Goal: Information Seeking & Learning: Learn about a topic

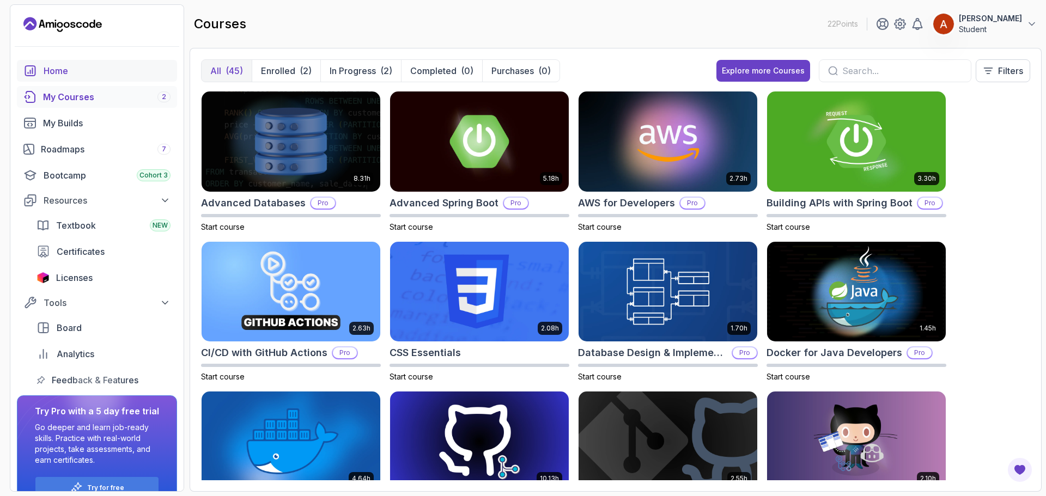
click at [64, 74] on div "Home" at bounding box center [107, 70] width 127 height 13
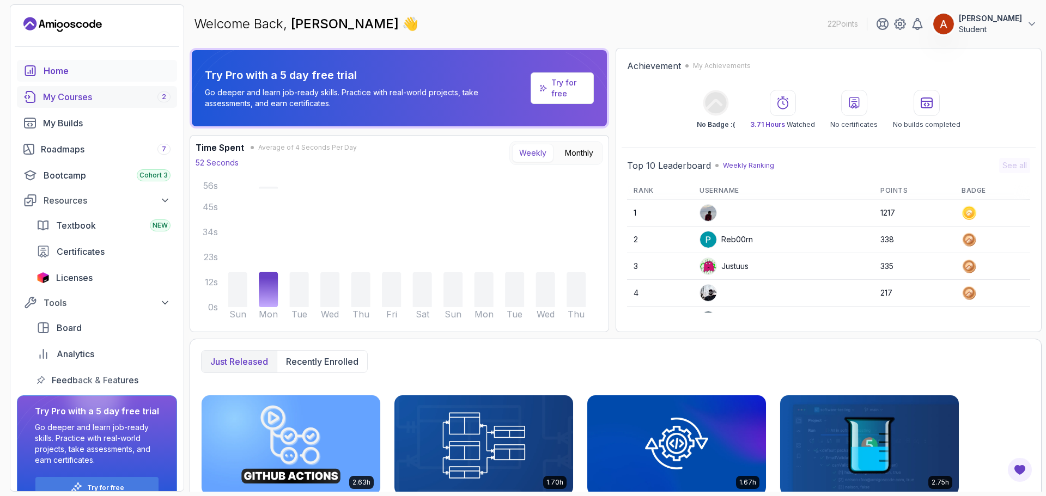
click at [81, 97] on div "My Courses 2" at bounding box center [106, 96] width 127 height 13
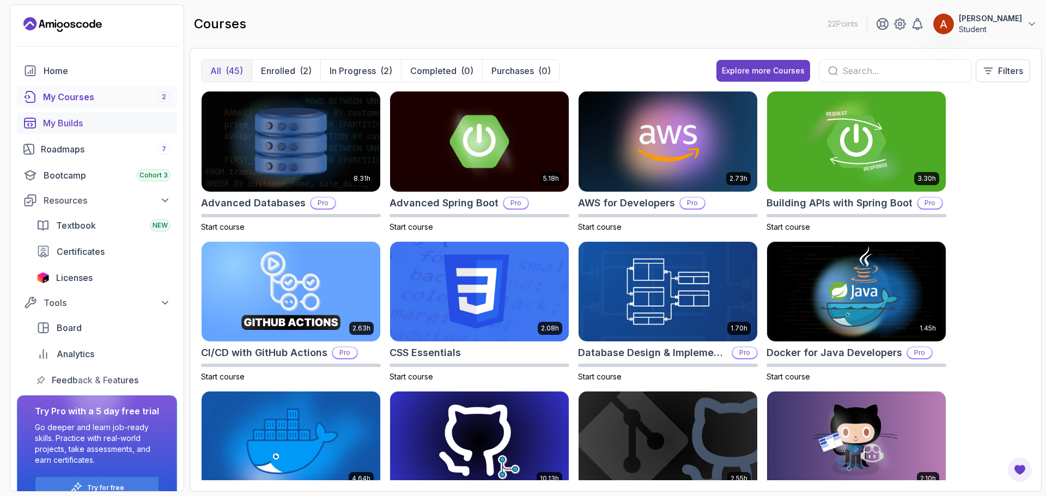
click at [92, 129] on div "My Builds" at bounding box center [106, 123] width 127 height 13
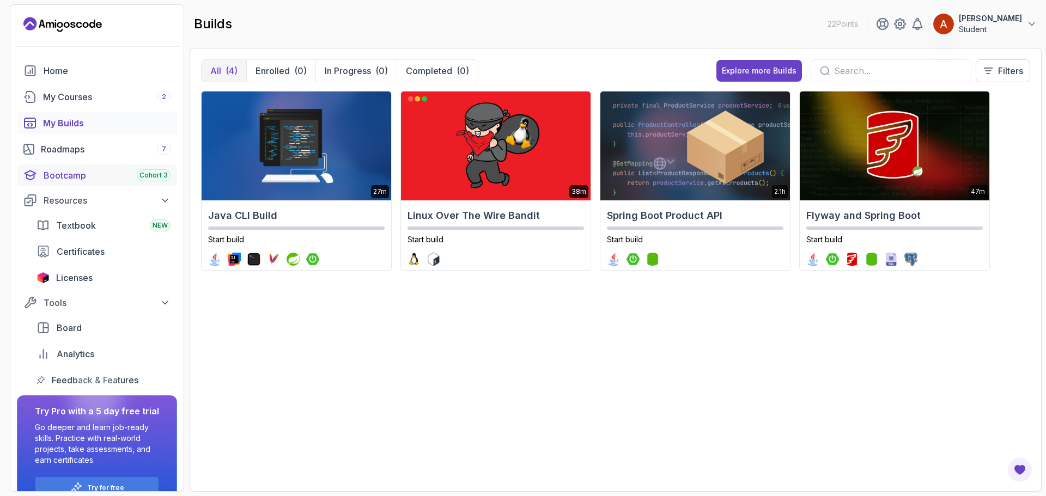
click at [83, 169] on div "Bootcamp Cohort 3" at bounding box center [107, 175] width 127 height 13
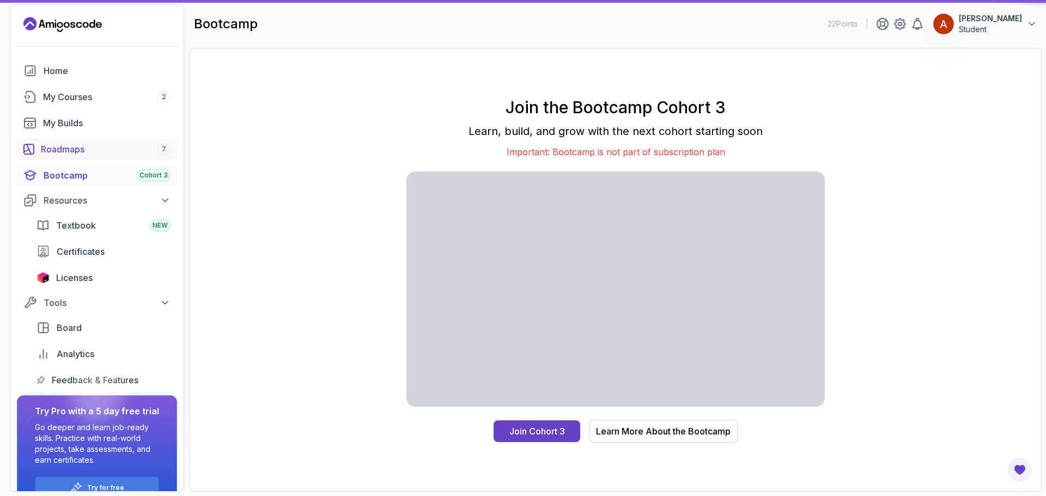
click at [78, 155] on div "Roadmaps 7" at bounding box center [106, 149] width 130 height 13
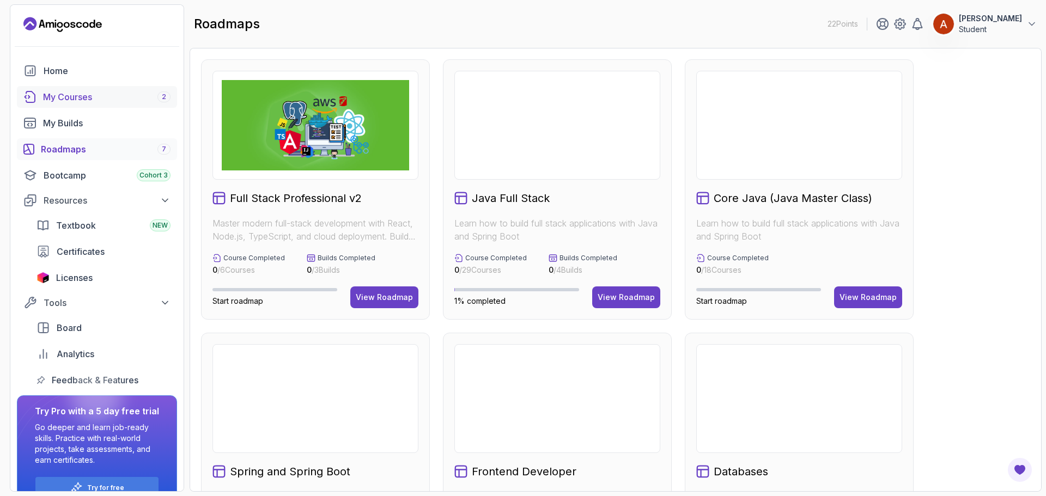
click at [88, 91] on div "My Courses 2" at bounding box center [106, 96] width 127 height 13
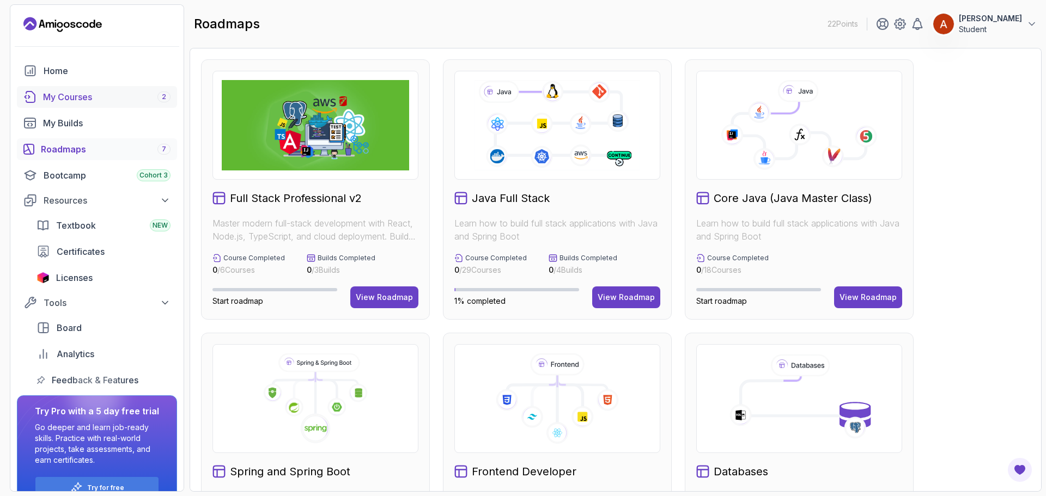
click at [105, 96] on div "My Courses 2" at bounding box center [106, 96] width 127 height 13
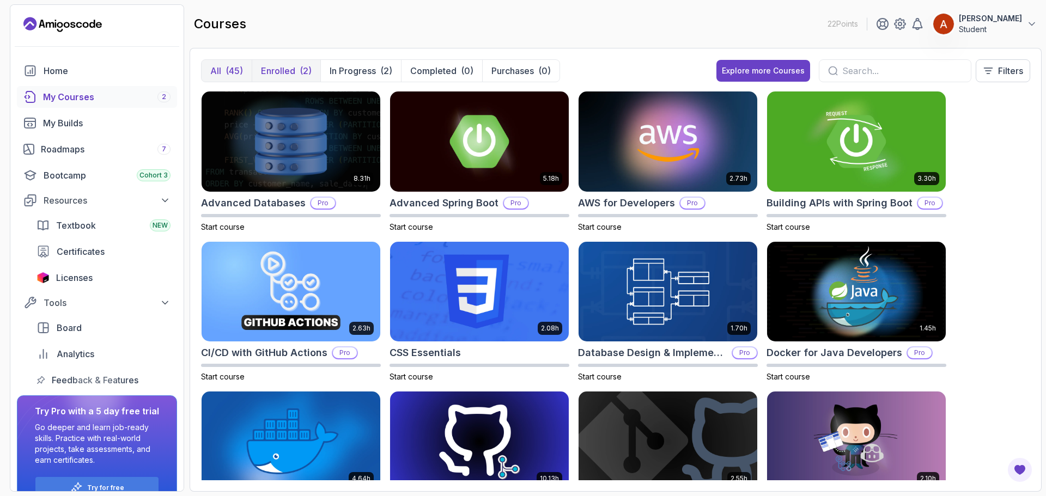
click at [289, 70] on p "Enrolled" at bounding box center [278, 70] width 34 height 13
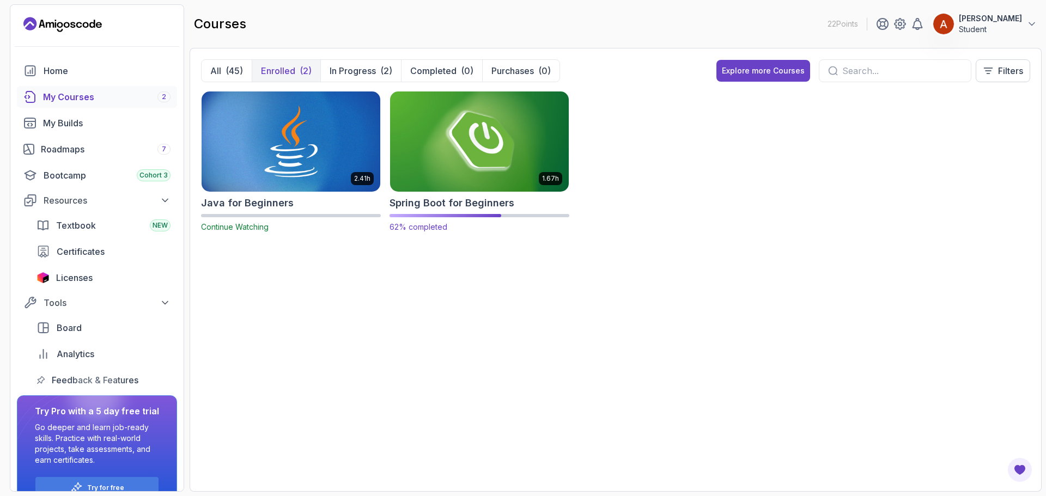
click at [472, 144] on img at bounding box center [479, 141] width 187 height 105
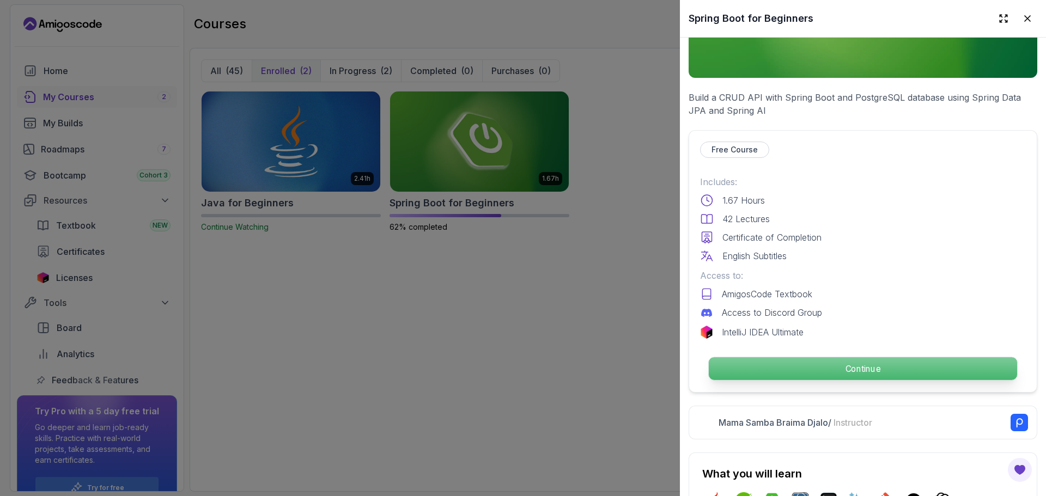
scroll to position [218, 0]
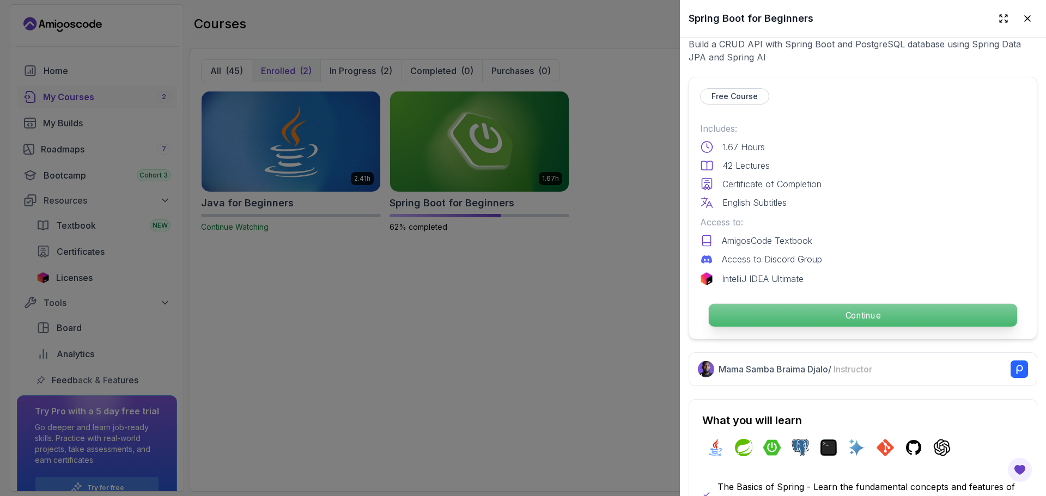
click at [527, 312] on p "Continue" at bounding box center [863, 315] width 308 height 23
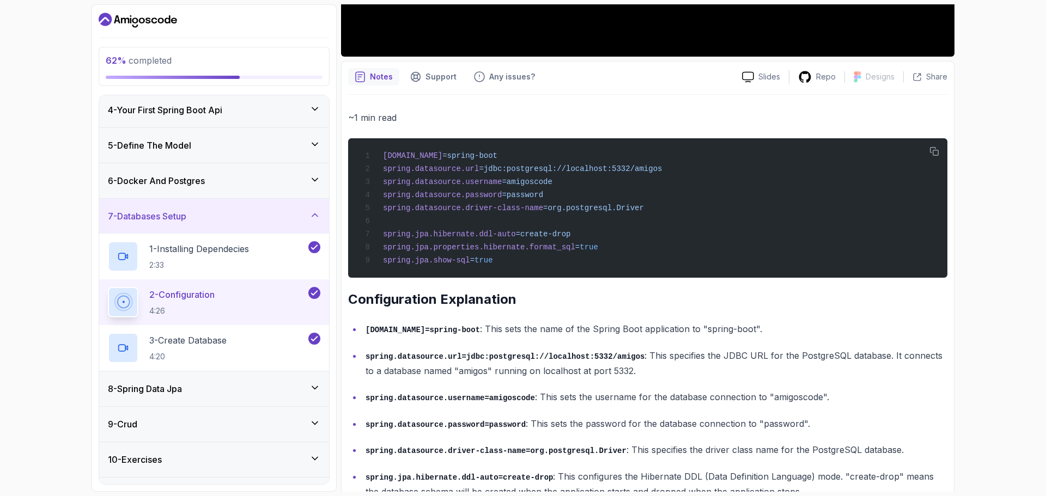
scroll to position [211, 0]
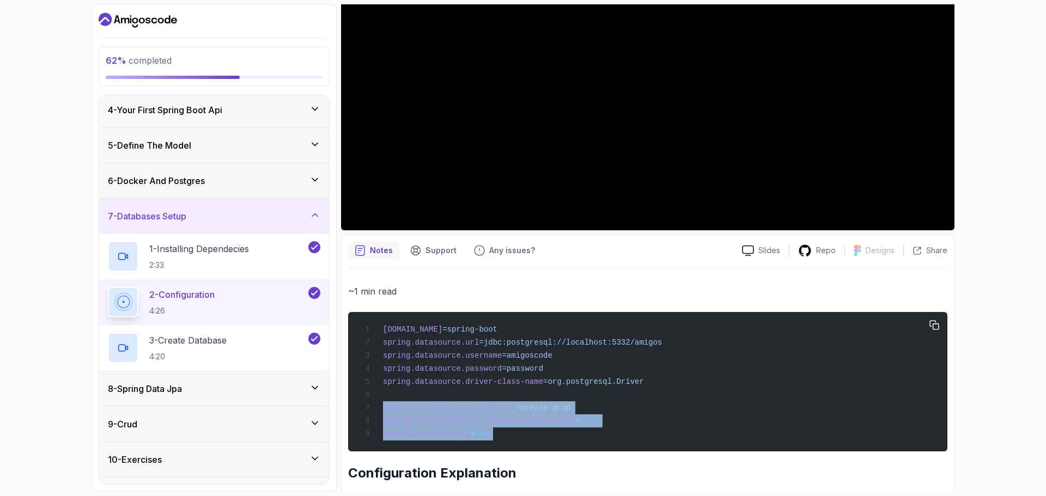
drag, startPoint x: 492, startPoint y: 440, endPoint x: 379, endPoint y: 411, distance: 117.3
click at [378, 412] on div "[DOMAIN_NAME] =spring-boot spring.datasource.url =jdbc:postgresql://localhost:5…" at bounding box center [648, 382] width 582 height 126
copy code "spring.jpa.hibernate.ddl-auto =create-drop spring.jpa.properties.hibernate.form…"
